Goal: Navigation & Orientation: Find specific page/section

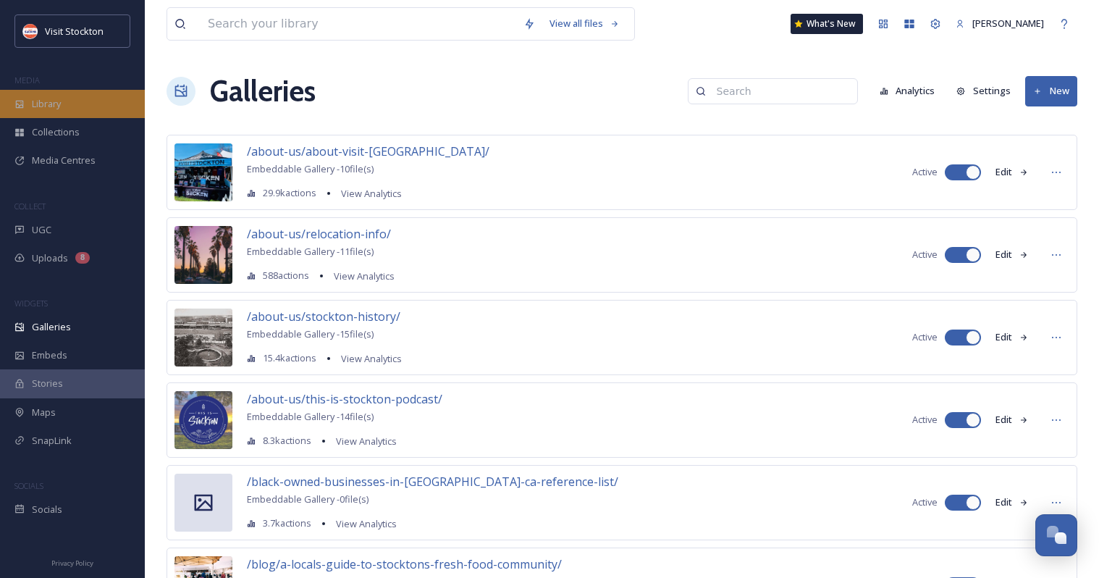
click at [80, 105] on div "Library" at bounding box center [72, 104] width 145 height 28
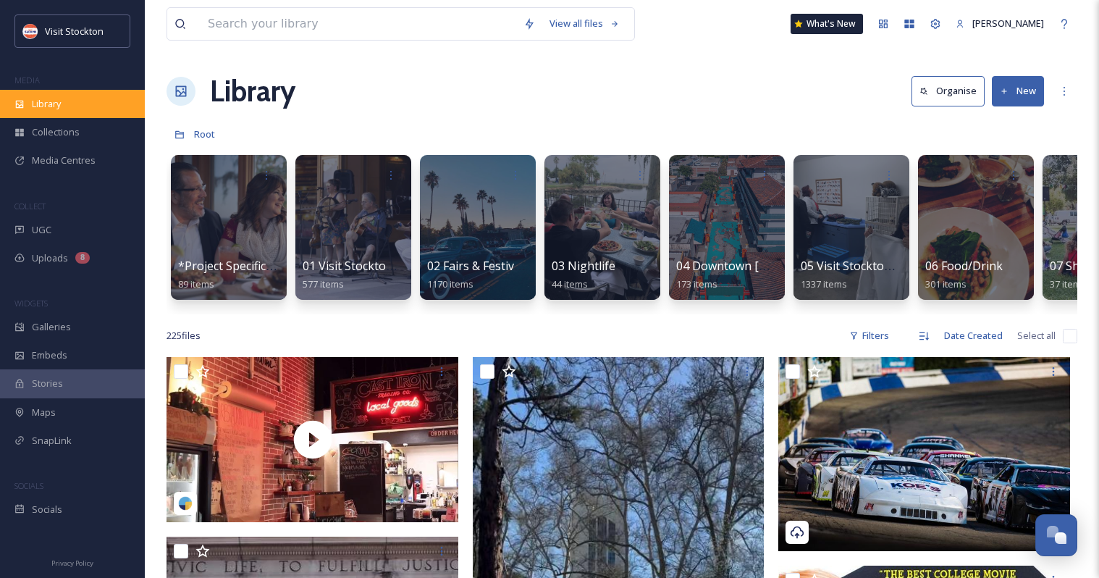
click at [52, 97] on span "Library" at bounding box center [46, 104] width 29 height 14
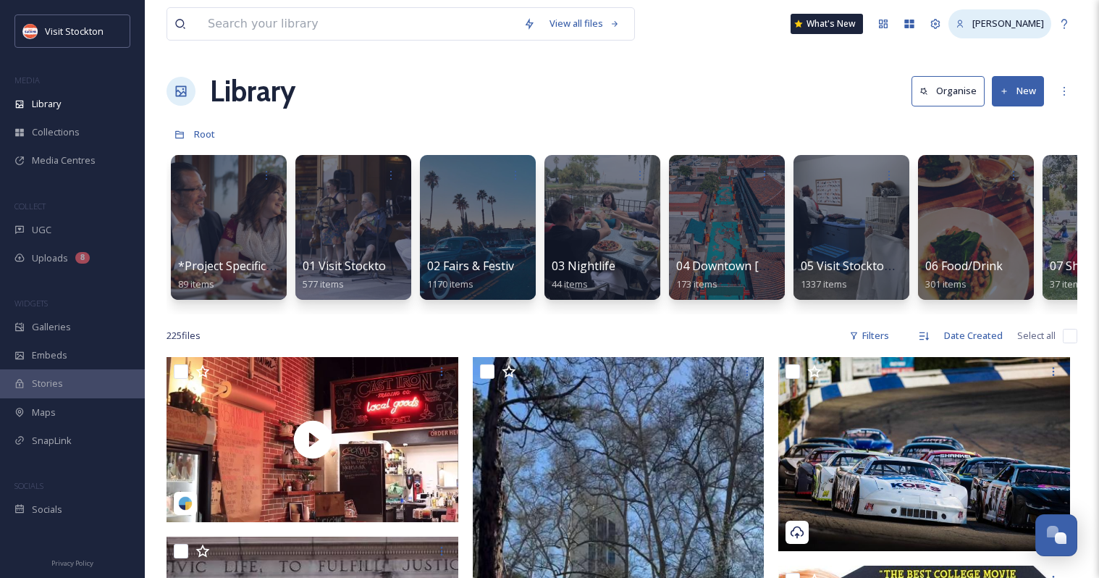
click at [1020, 24] on span "[PERSON_NAME]" at bounding box center [1008, 23] width 72 height 13
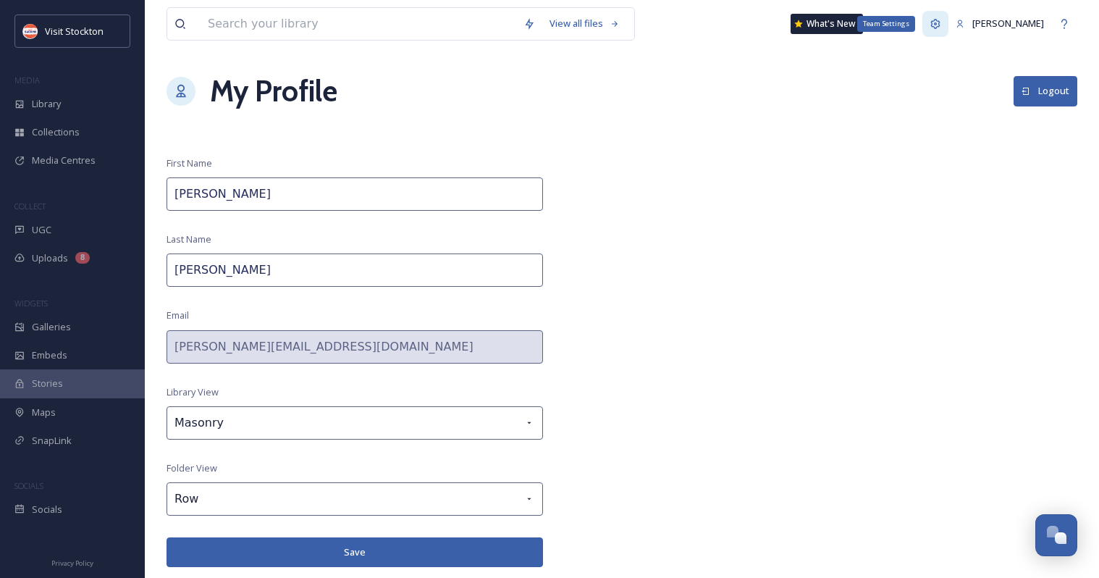
click at [938, 20] on icon at bounding box center [935, 24] width 12 height 12
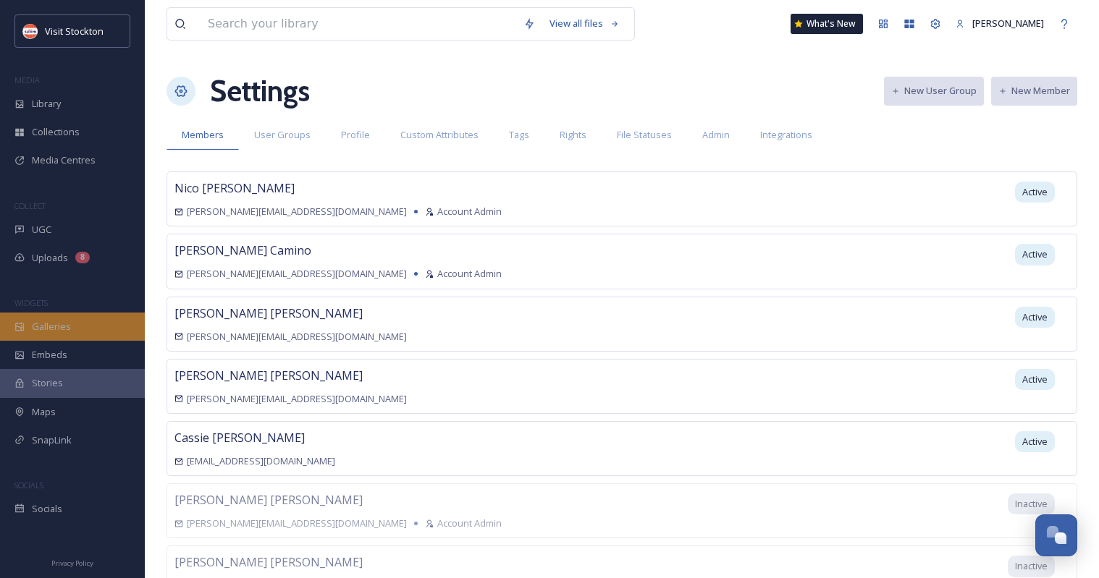
click at [79, 326] on div "Galleries" at bounding box center [72, 327] width 145 height 28
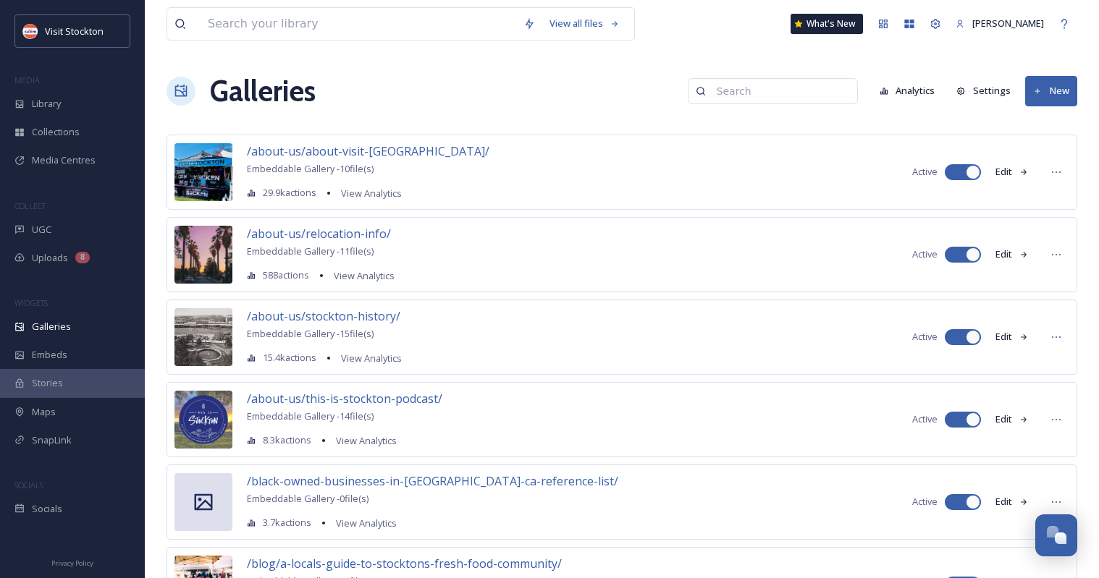
click at [780, 90] on input at bounding box center [779, 91] width 140 height 29
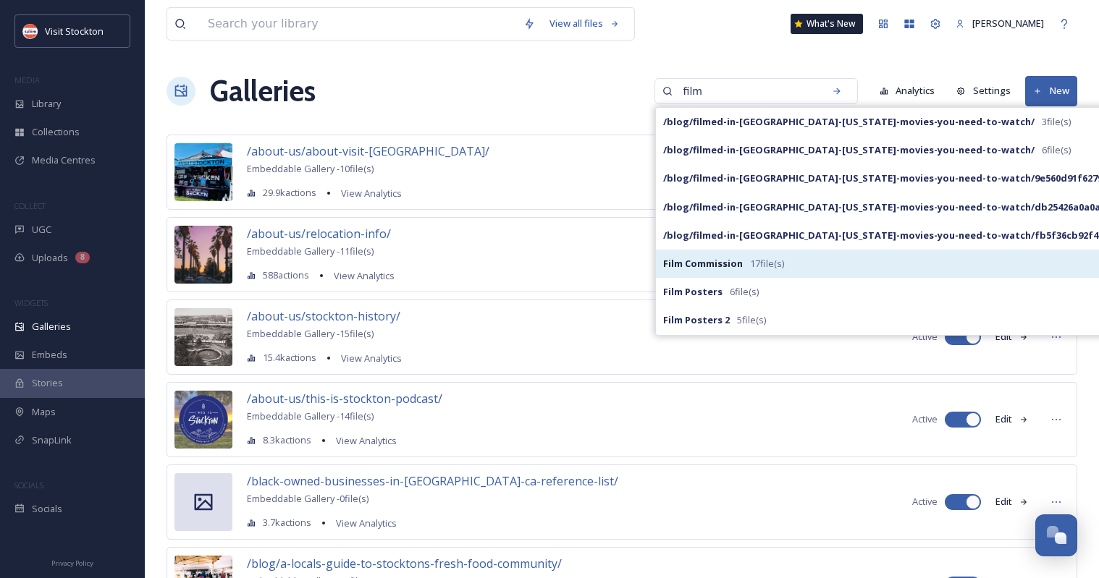
type input "film"
click at [743, 261] on strong "Film Commission" at bounding box center [703, 263] width 80 height 13
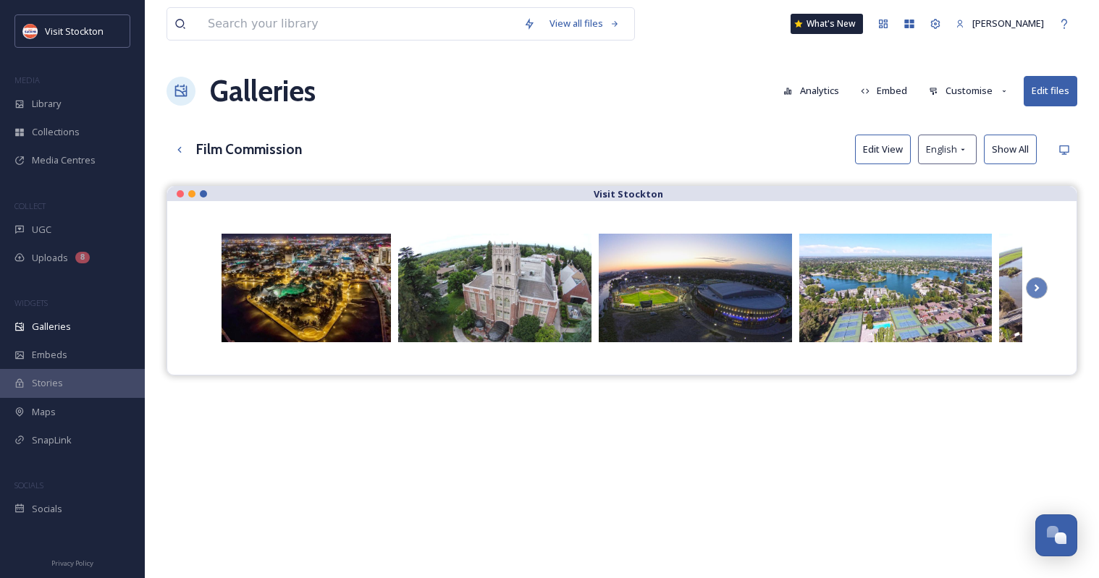
click at [962, 92] on button "Customise" at bounding box center [968, 91] width 95 height 28
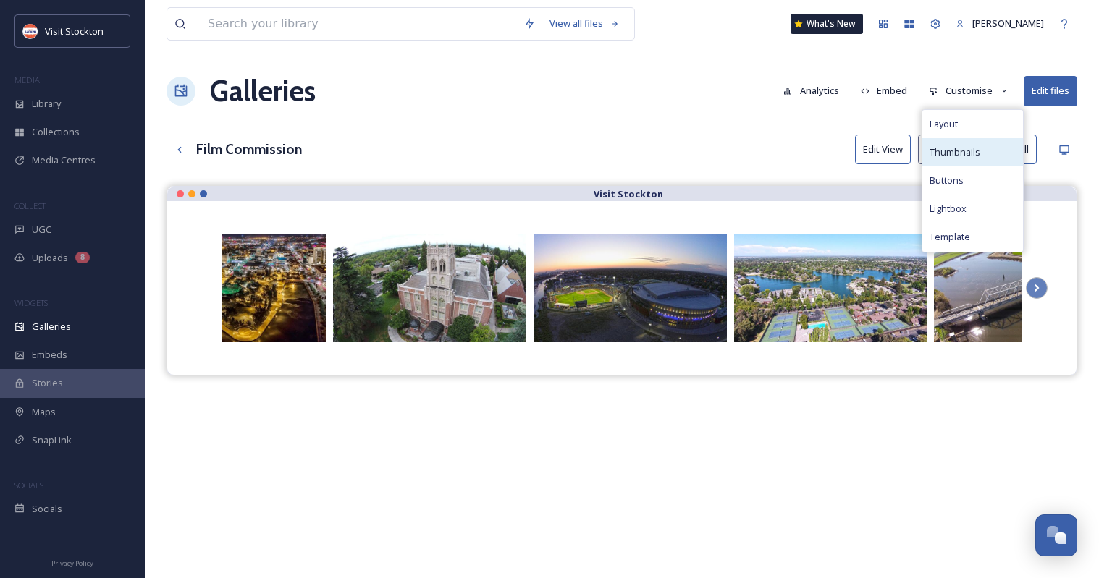
click at [960, 147] on span "Thumbnails" at bounding box center [954, 152] width 51 height 14
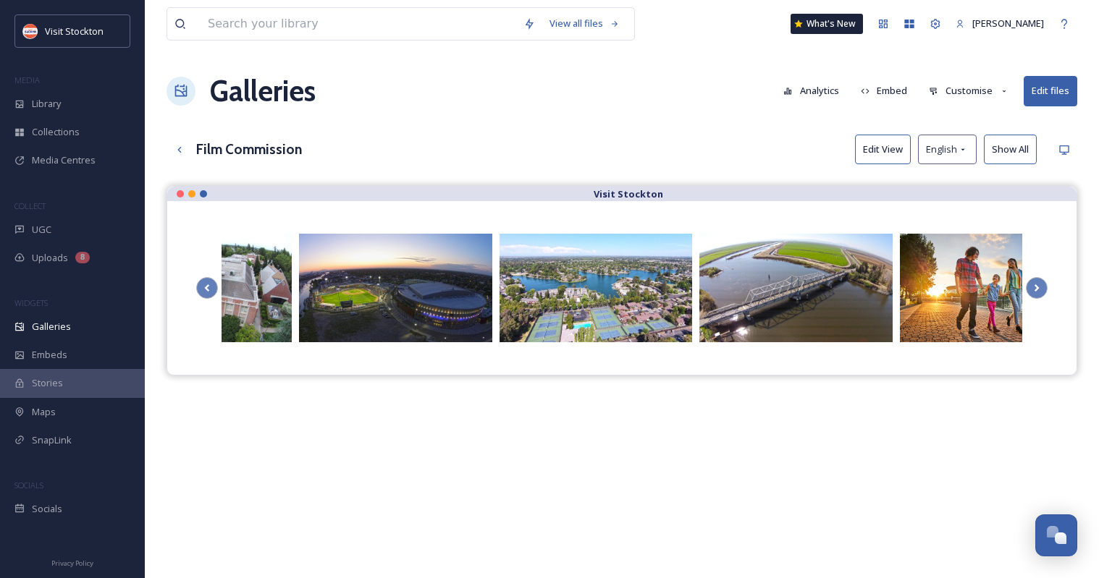
click at [689, 91] on div "Galleries Analytics Embed Customise Edit files" at bounding box center [621, 90] width 911 height 43
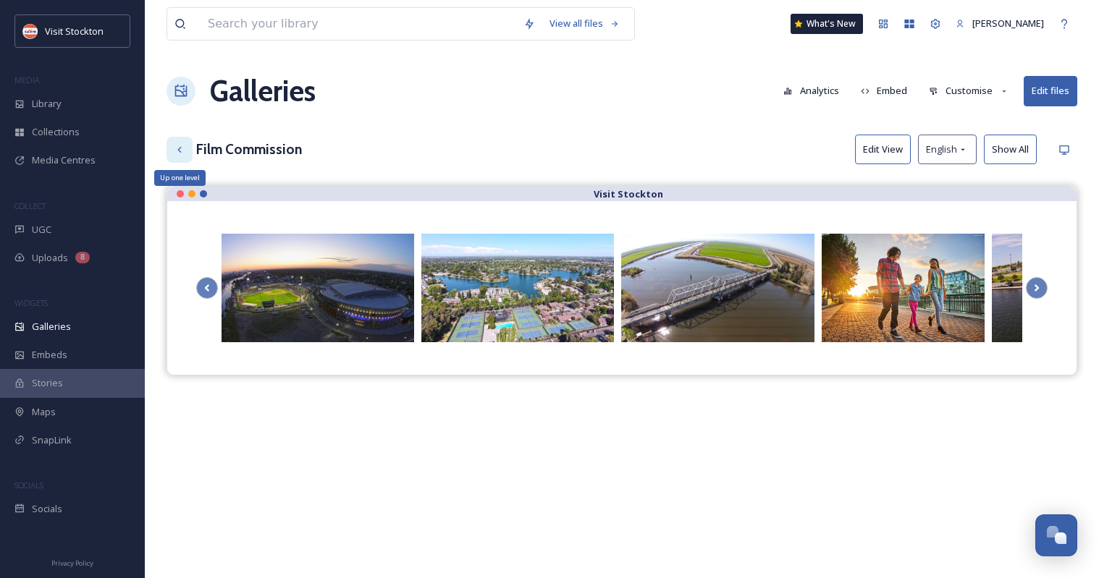
click at [175, 151] on icon at bounding box center [180, 150] width 12 height 12
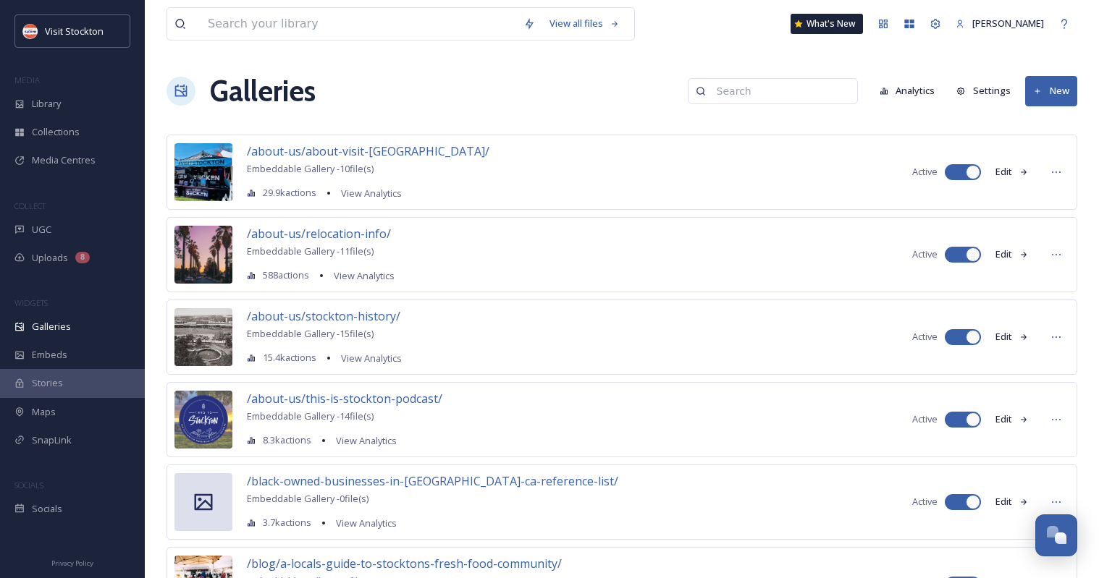
click at [778, 101] on input at bounding box center [779, 91] width 140 height 29
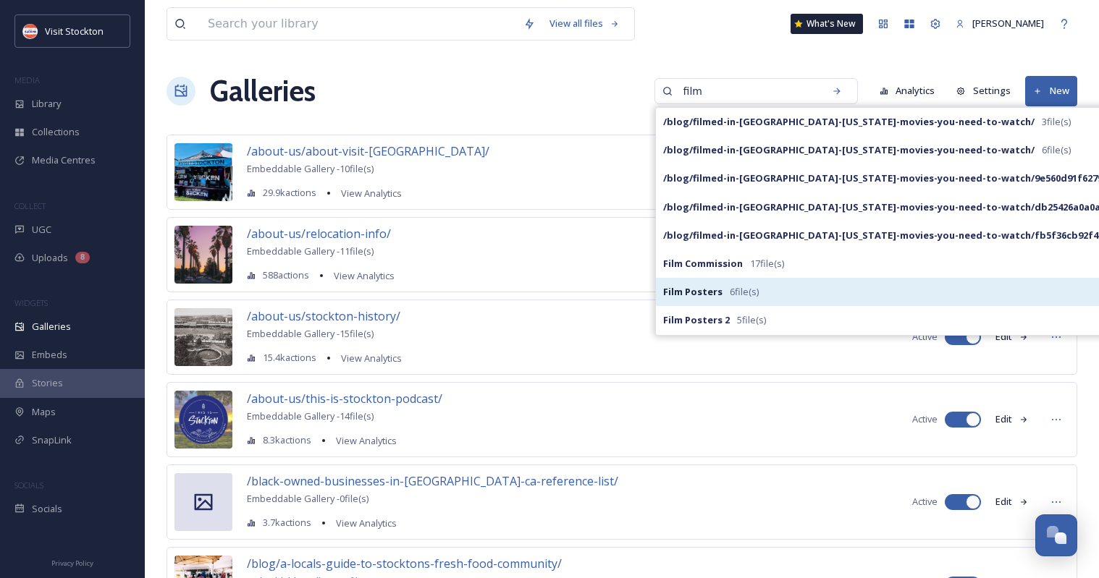
type input "film"
click at [799, 294] on div "Film Posters 6 file(s)" at bounding box center [913, 292] width 515 height 28
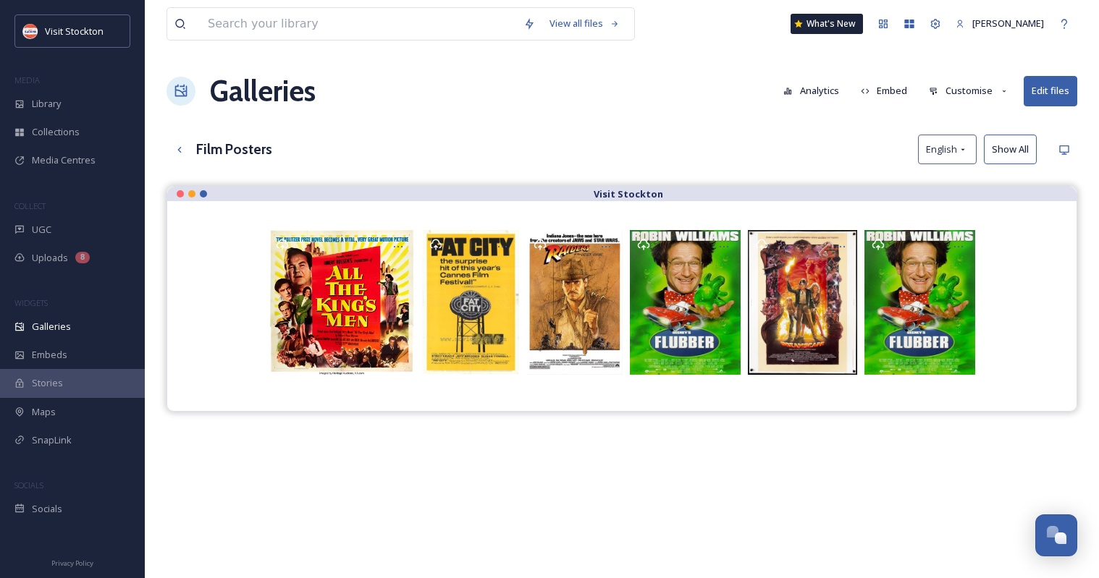
click at [984, 94] on button "Customise" at bounding box center [968, 91] width 95 height 28
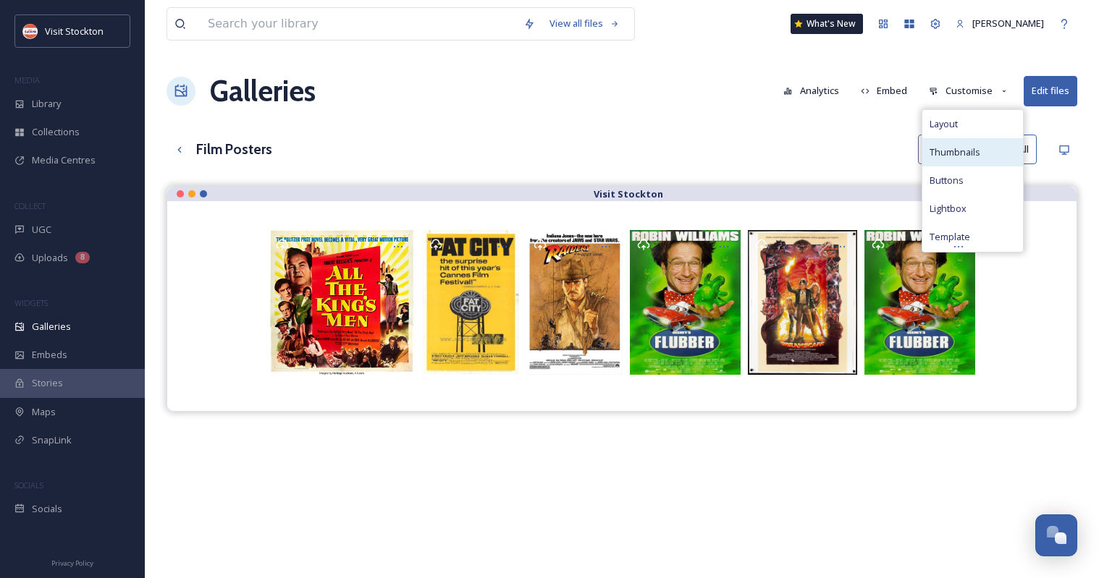
click at [989, 144] on div "Thumbnails" at bounding box center [972, 152] width 101 height 28
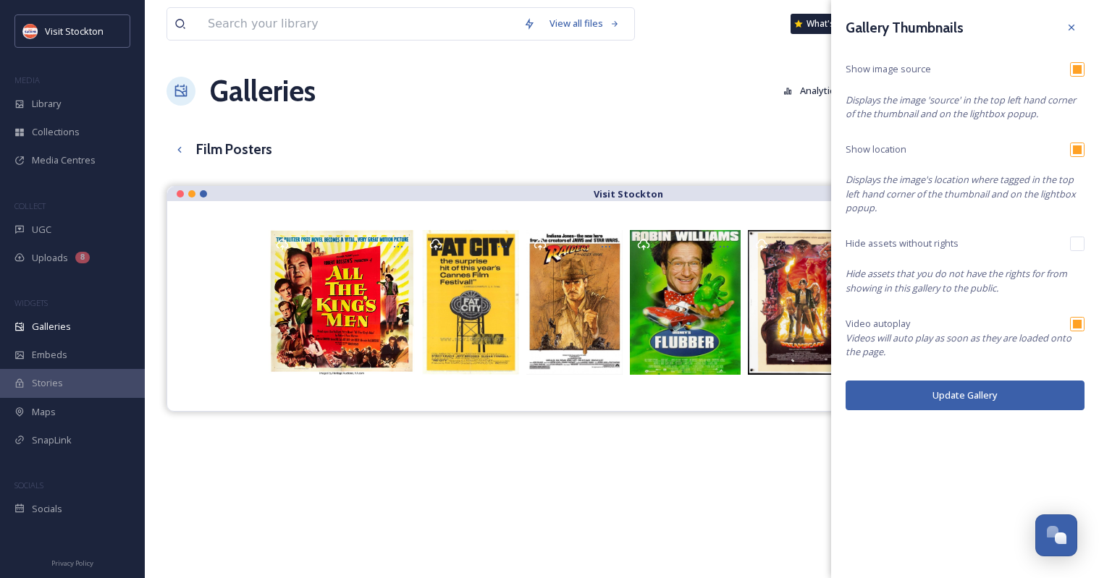
click at [1080, 75] on input "checkbox" at bounding box center [1077, 69] width 14 height 14
checkbox input "false"
click at [963, 394] on button "Update Gallery" at bounding box center [964, 396] width 239 height 30
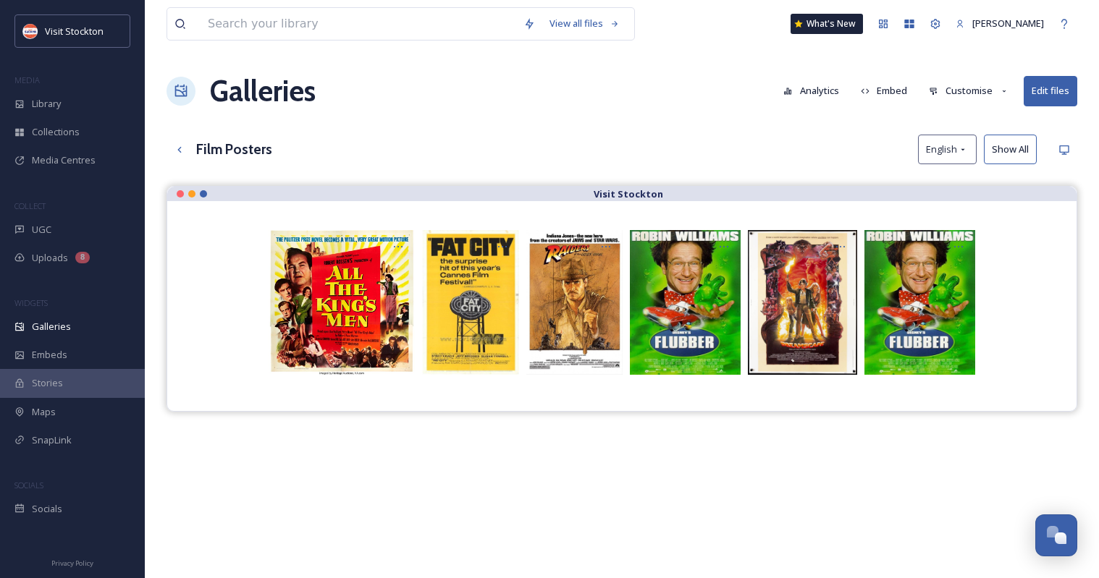
click at [714, 77] on div "Galleries Analytics Embed Customise Edit files" at bounding box center [621, 90] width 911 height 43
click at [181, 150] on icon at bounding box center [180, 150] width 12 height 12
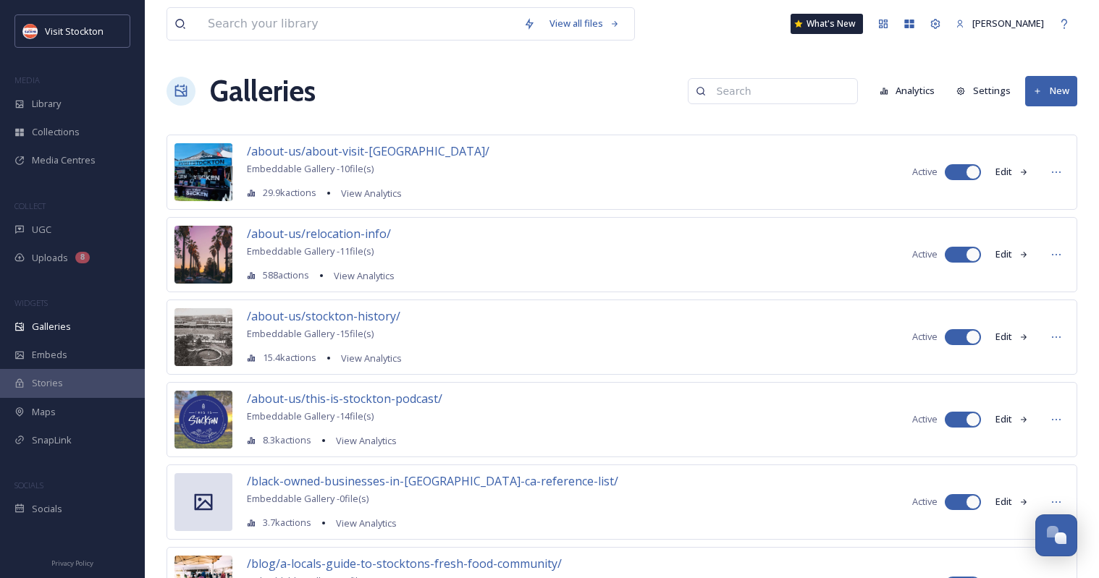
click at [754, 100] on input at bounding box center [779, 91] width 140 height 29
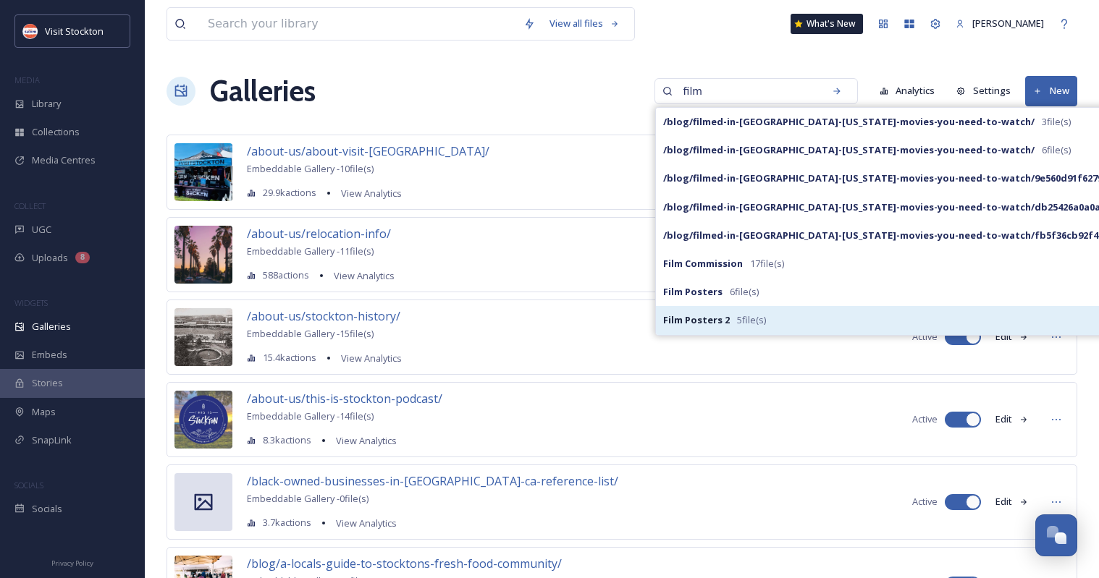
type input "film"
click at [761, 326] on span "5 file(s)" at bounding box center [751, 320] width 29 height 14
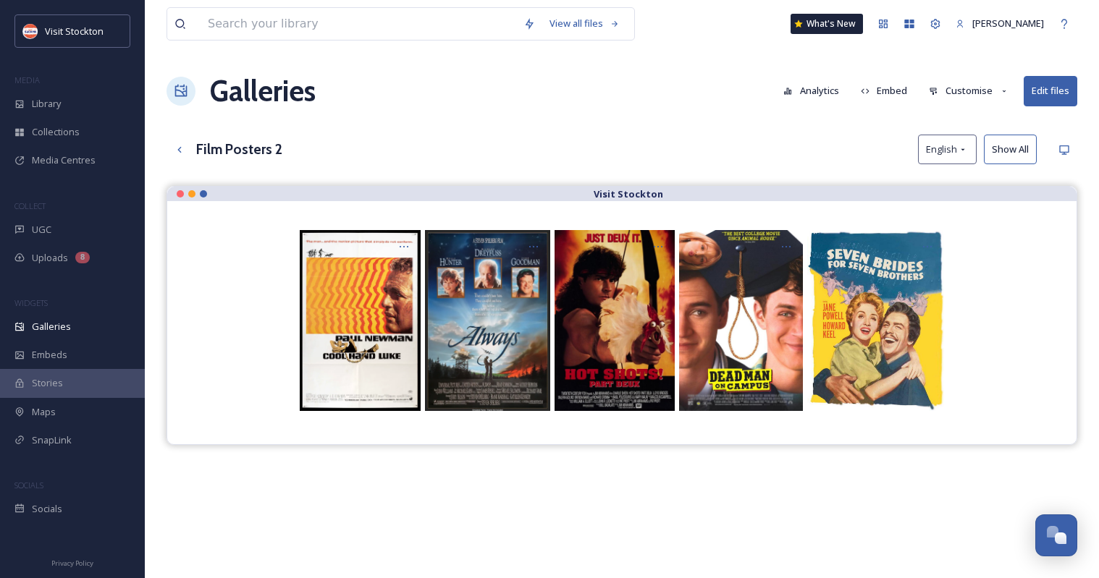
click at [970, 92] on button "Customise" at bounding box center [968, 91] width 95 height 28
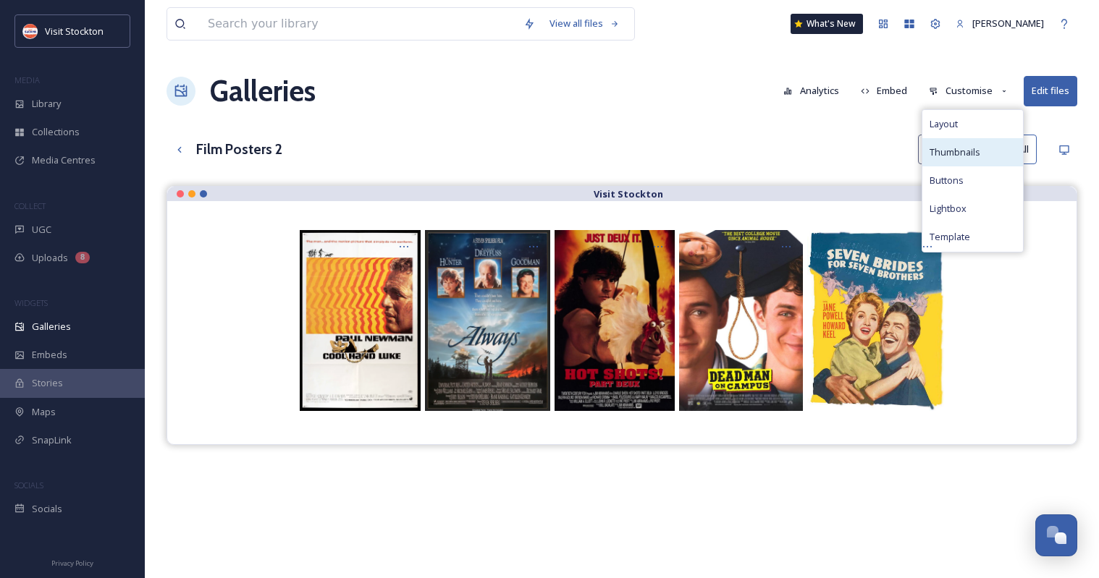
click at [996, 148] on div "Thumbnails" at bounding box center [972, 152] width 101 height 28
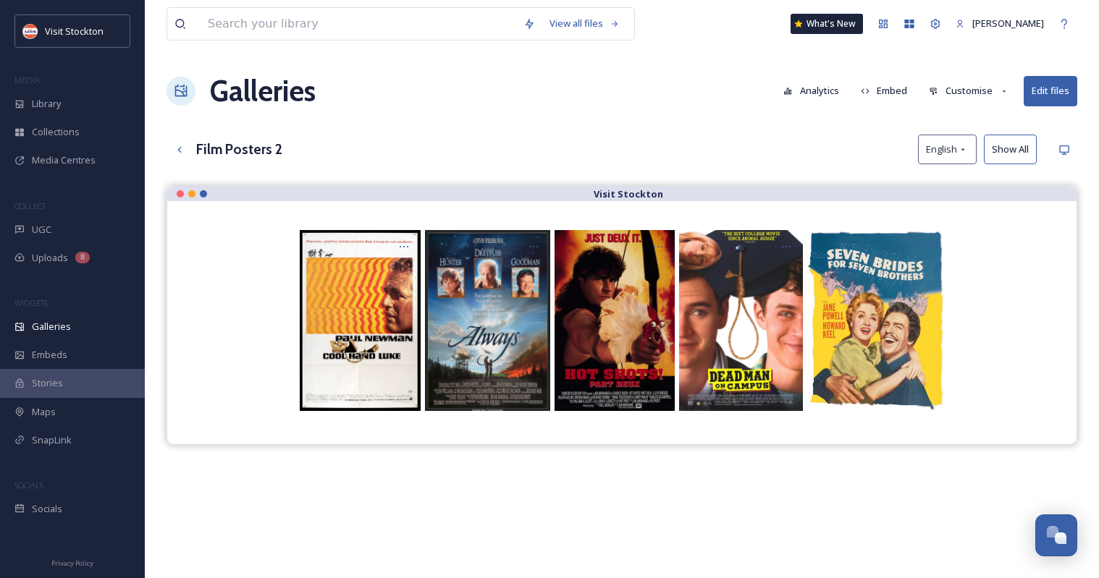
click at [653, 136] on div "Film Posters 2 English Show All" at bounding box center [621, 150] width 911 height 30
click at [932, 22] on icon at bounding box center [935, 24] width 12 height 12
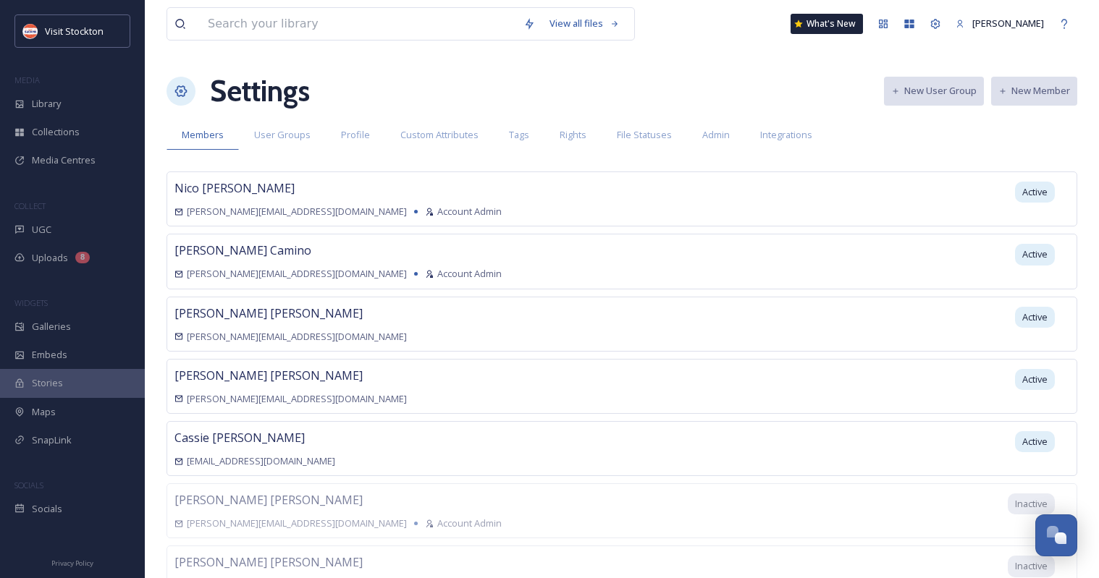
click at [952, 144] on div "Members User Groups Profile Custom Attributes Tags Rights File Statuses Admin I…" at bounding box center [621, 135] width 911 height 30
click at [708, 137] on span "Admin" at bounding box center [716, 135] width 28 height 14
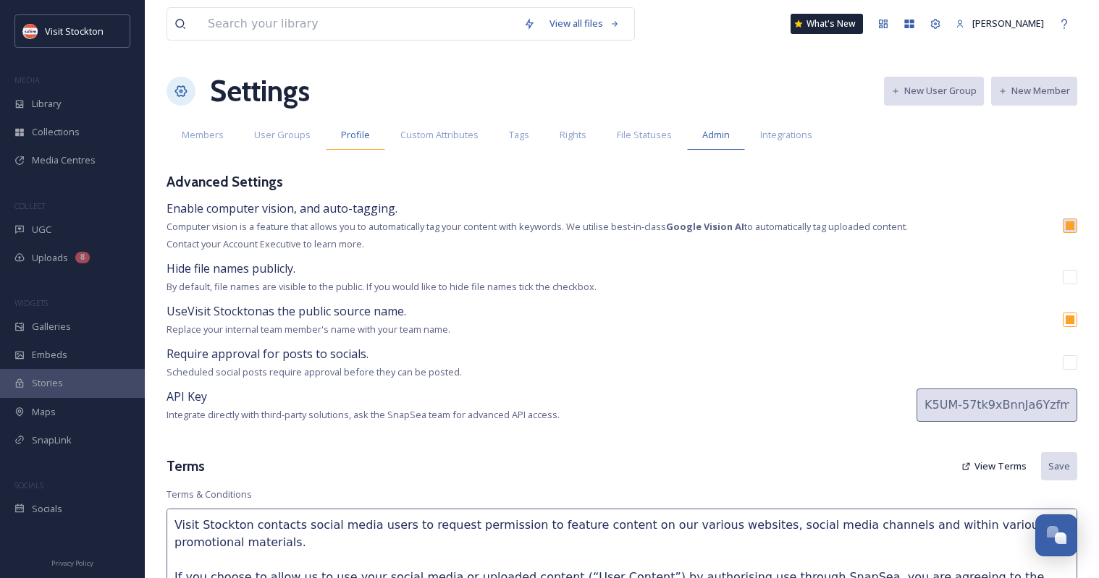
click at [350, 135] on span "Profile" at bounding box center [355, 135] width 29 height 14
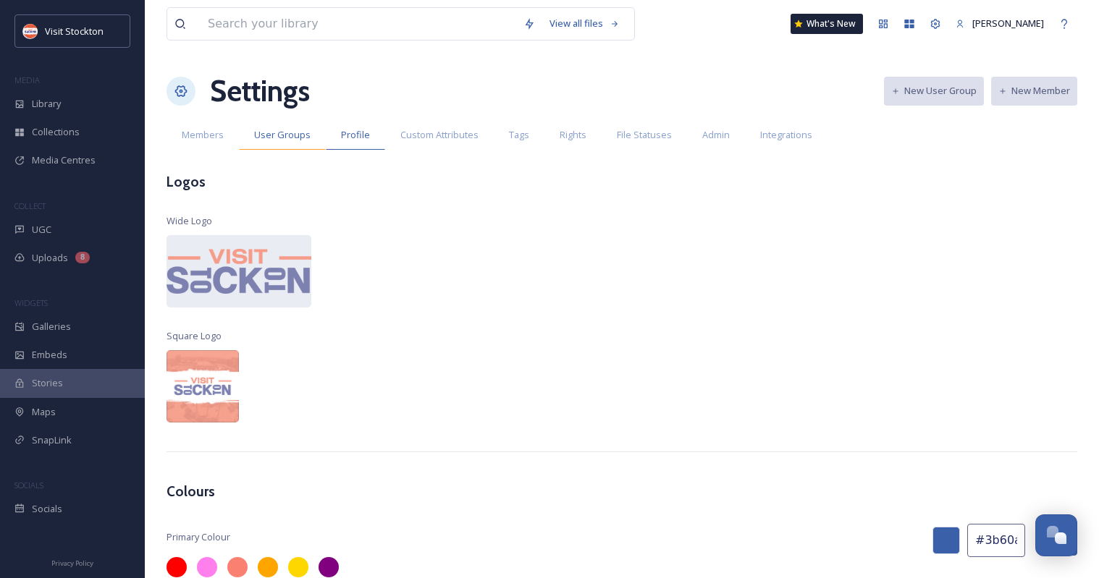
click at [306, 131] on span "User Groups" at bounding box center [282, 135] width 56 height 14
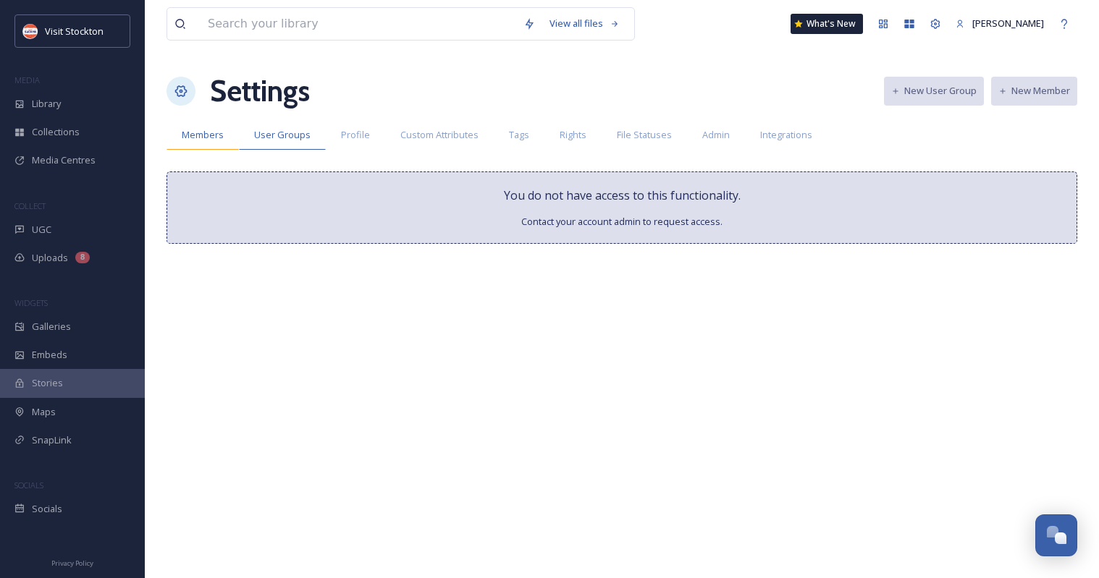
click at [212, 138] on span "Members" at bounding box center [203, 135] width 42 height 14
